Goal: Find specific page/section: Find specific page/section

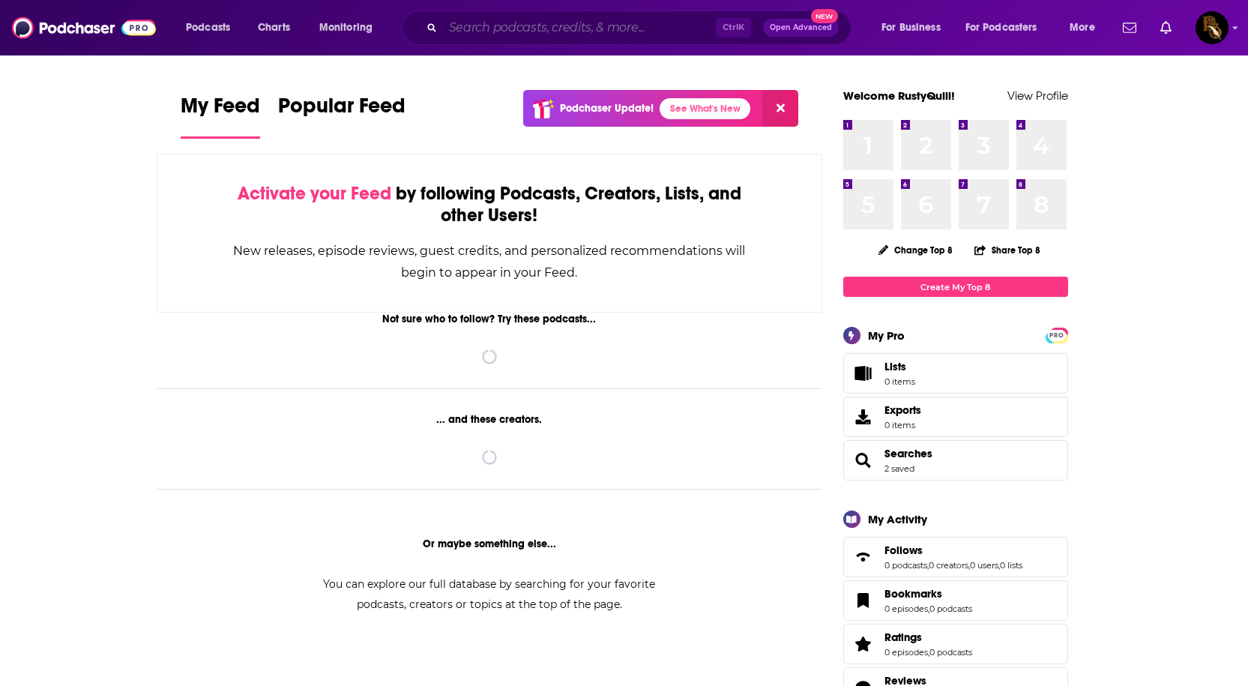
click at [472, 25] on input "Search podcasts, credits, & more..." at bounding box center [579, 28] width 273 height 24
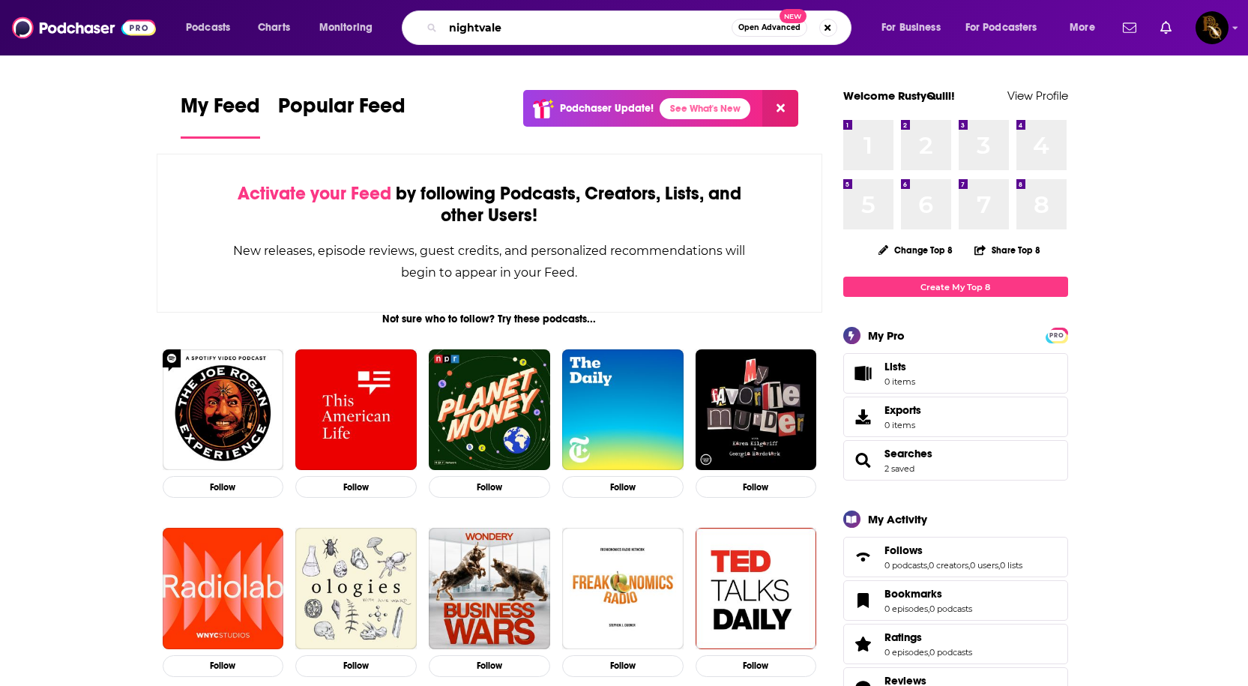
type input "nightvale"
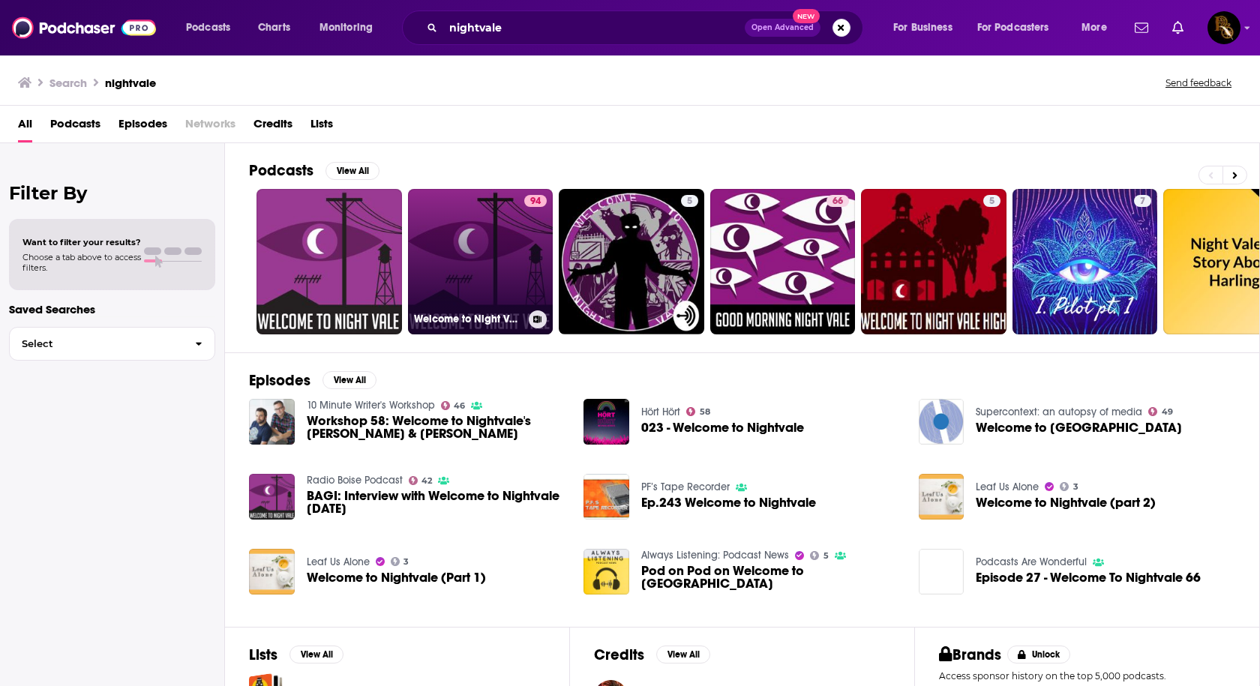
click at [448, 265] on link "94 Welcome to Night Vale" at bounding box center [480, 261] width 145 height 145
